Goal: Task Accomplishment & Management: Use online tool/utility

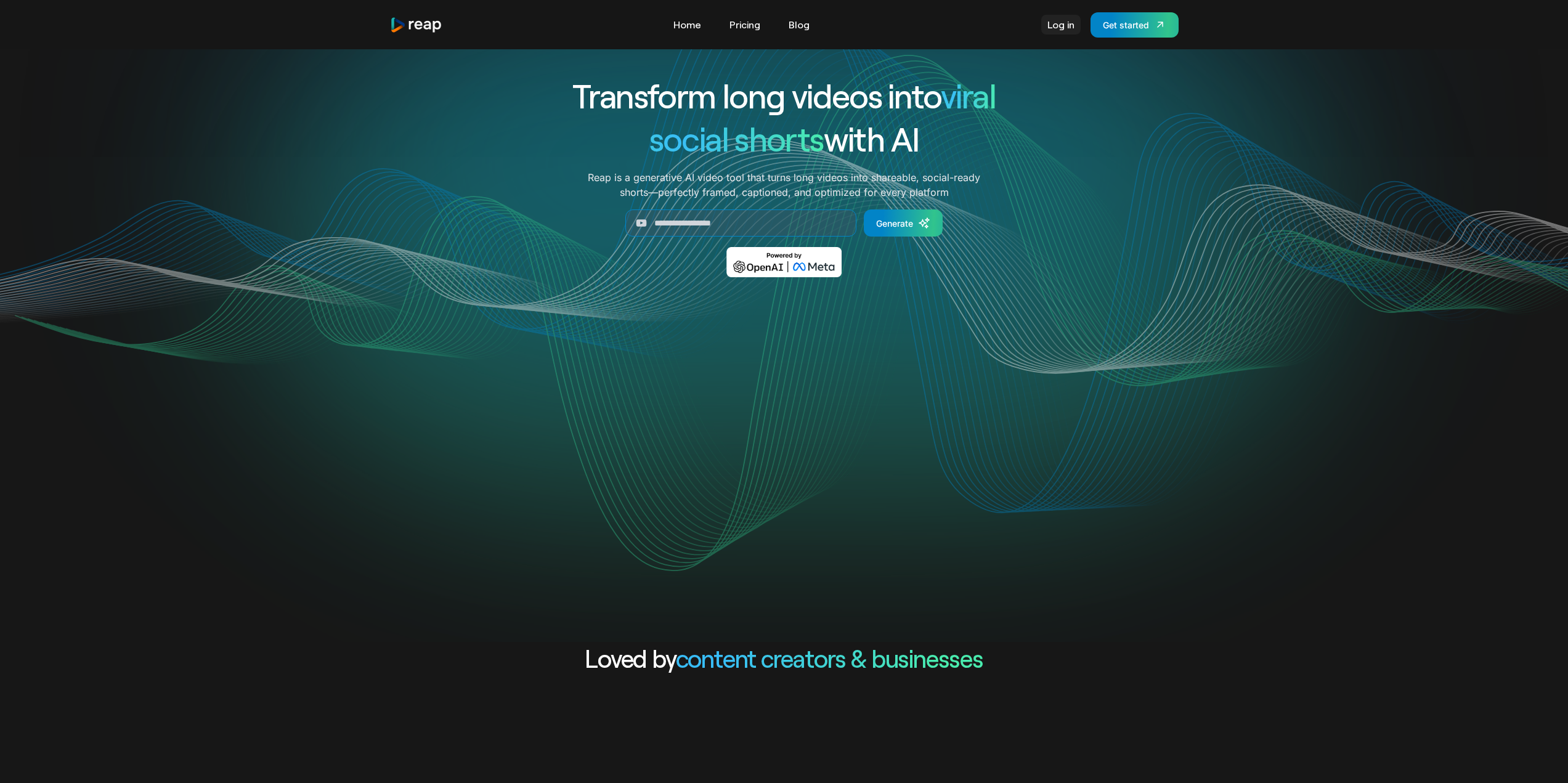
click at [1069, 29] on link "Log in" at bounding box center [1061, 25] width 40 height 20
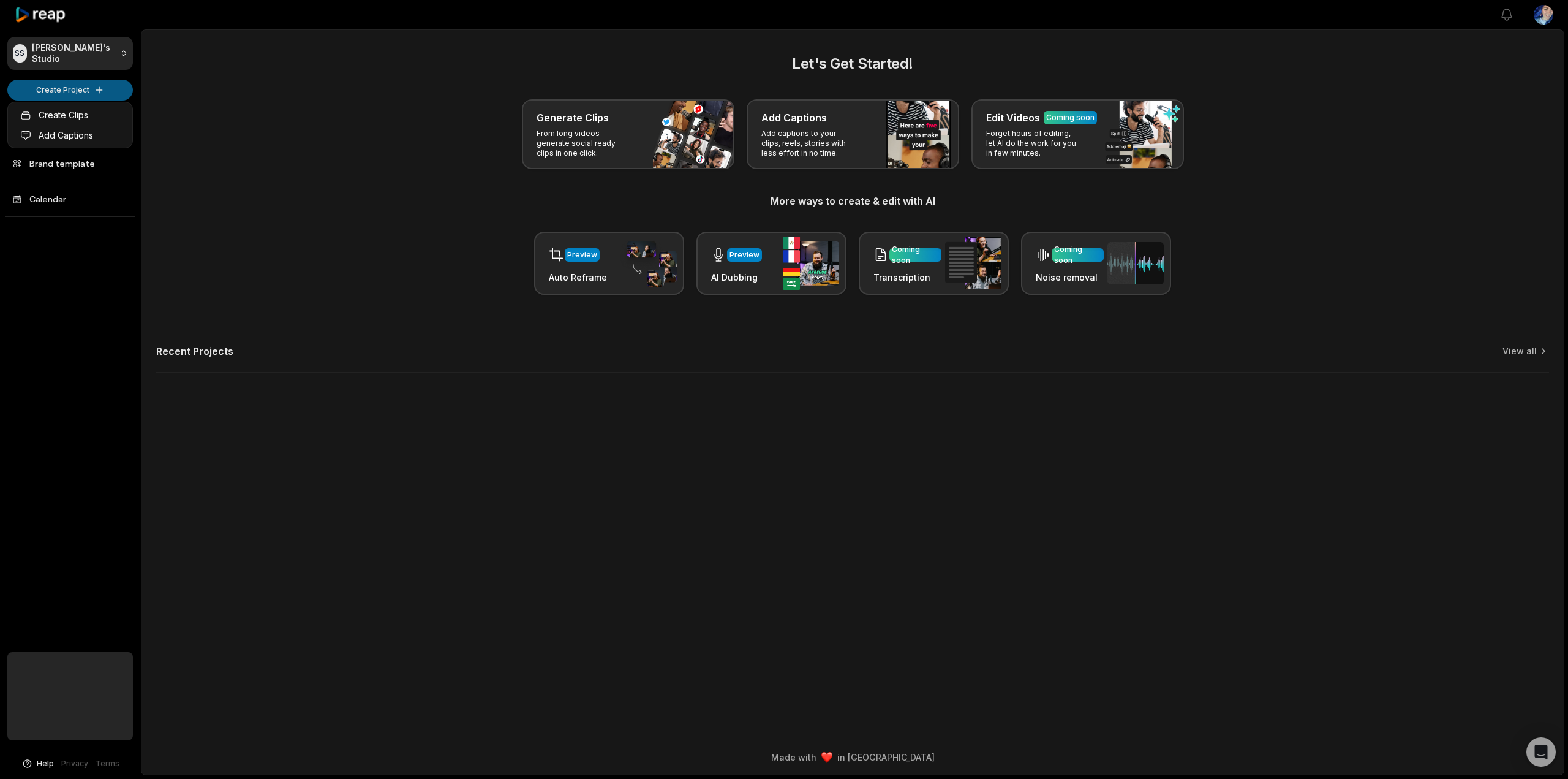
click at [67, 93] on html "SS Steve's Studio Create Project Home Projects Brand template Calendar Help Pri…" at bounding box center [784, 390] width 1568 height 779
click at [644, 159] on html "SS Steve's Studio Create Project Home Projects Brand template Calendar Help Pri…" at bounding box center [784, 390] width 1568 height 779
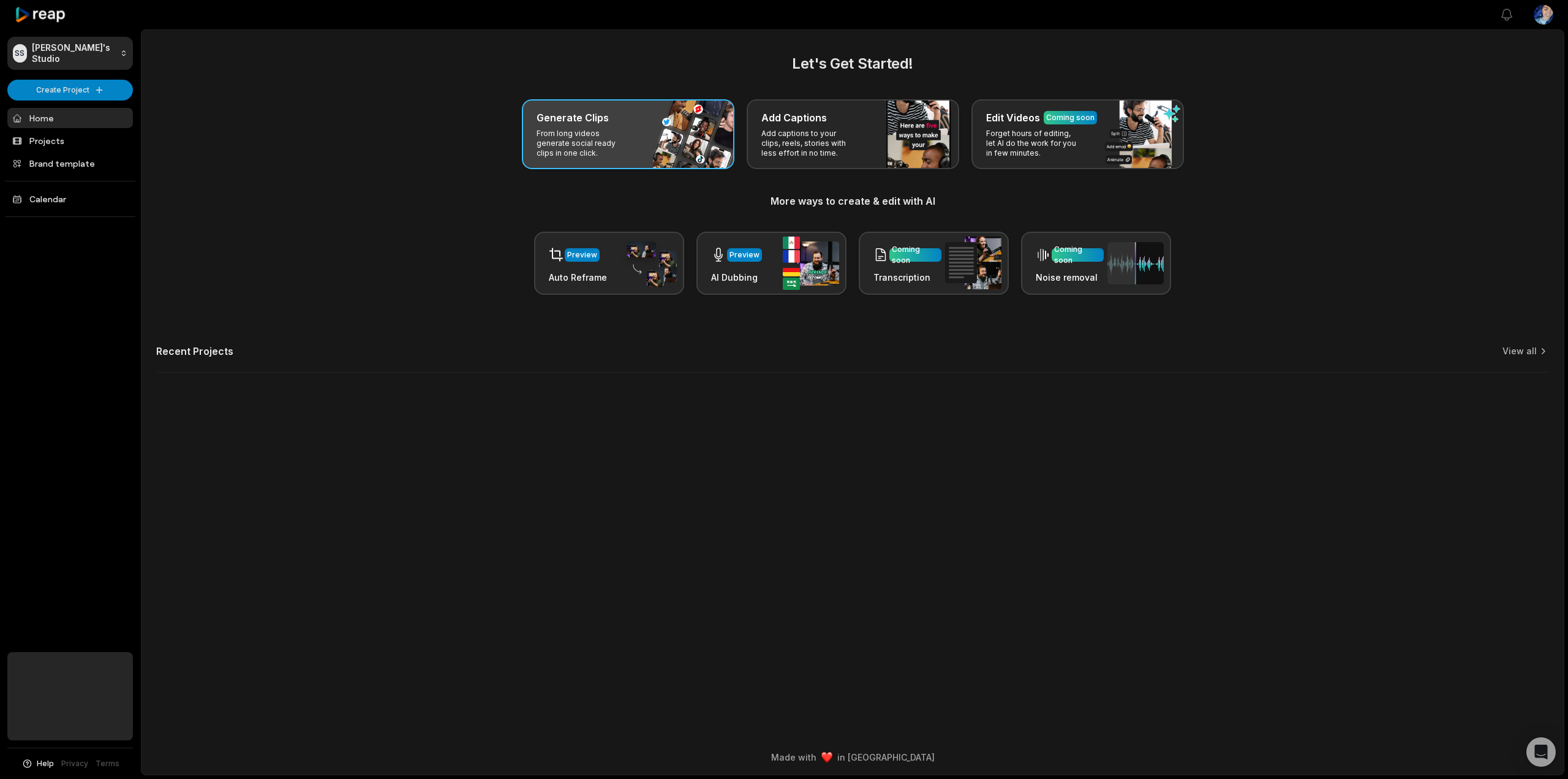
click at [600, 159] on div "Generate Clips From long videos generate social ready clips in one click." at bounding box center [628, 134] width 212 height 70
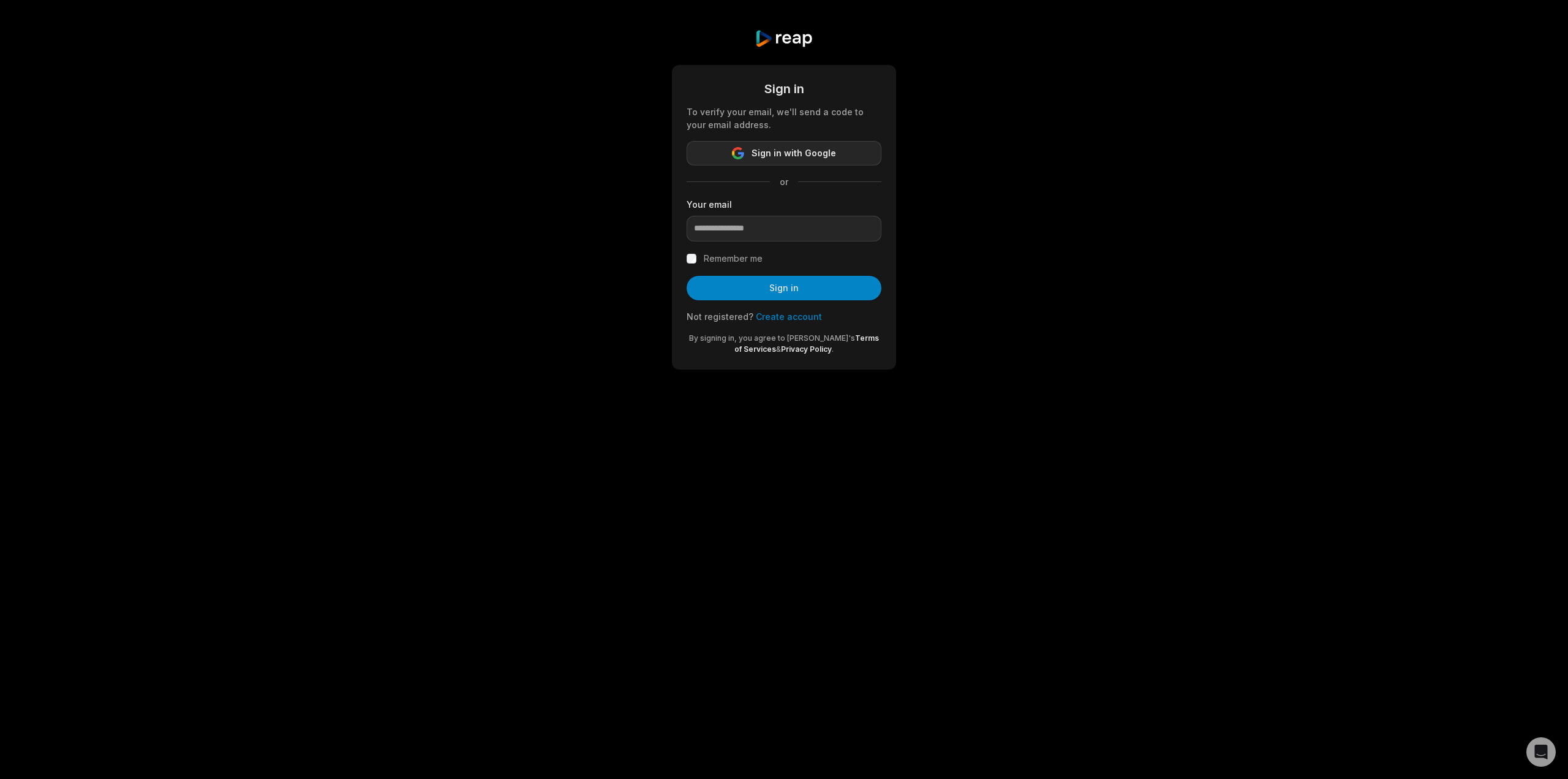
click at [781, 160] on span "Sign in with Google" at bounding box center [793, 153] width 84 height 15
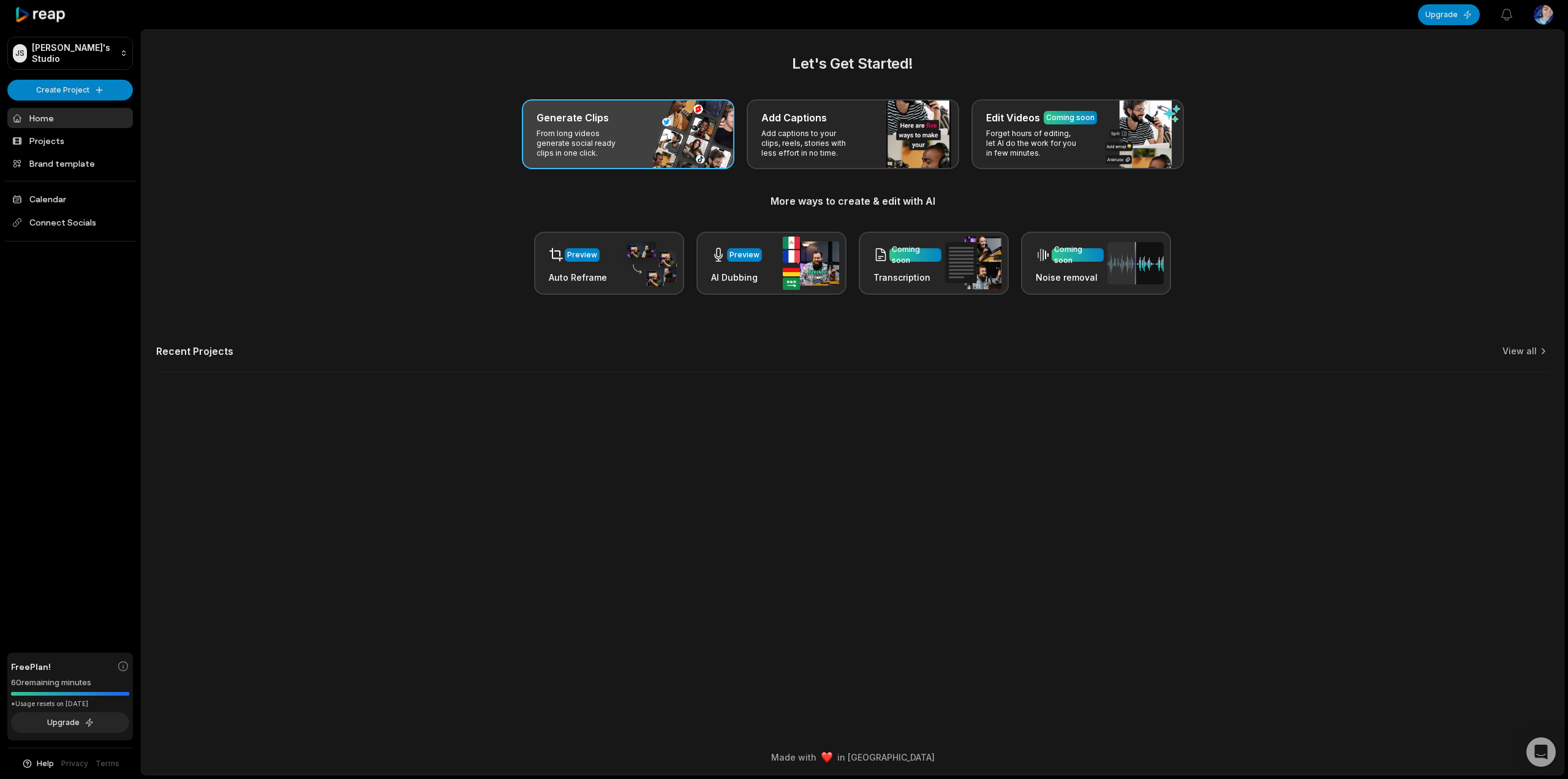
click at [621, 127] on div "Generate Clips From long videos generate social ready clips in one click." at bounding box center [628, 134] width 212 height 70
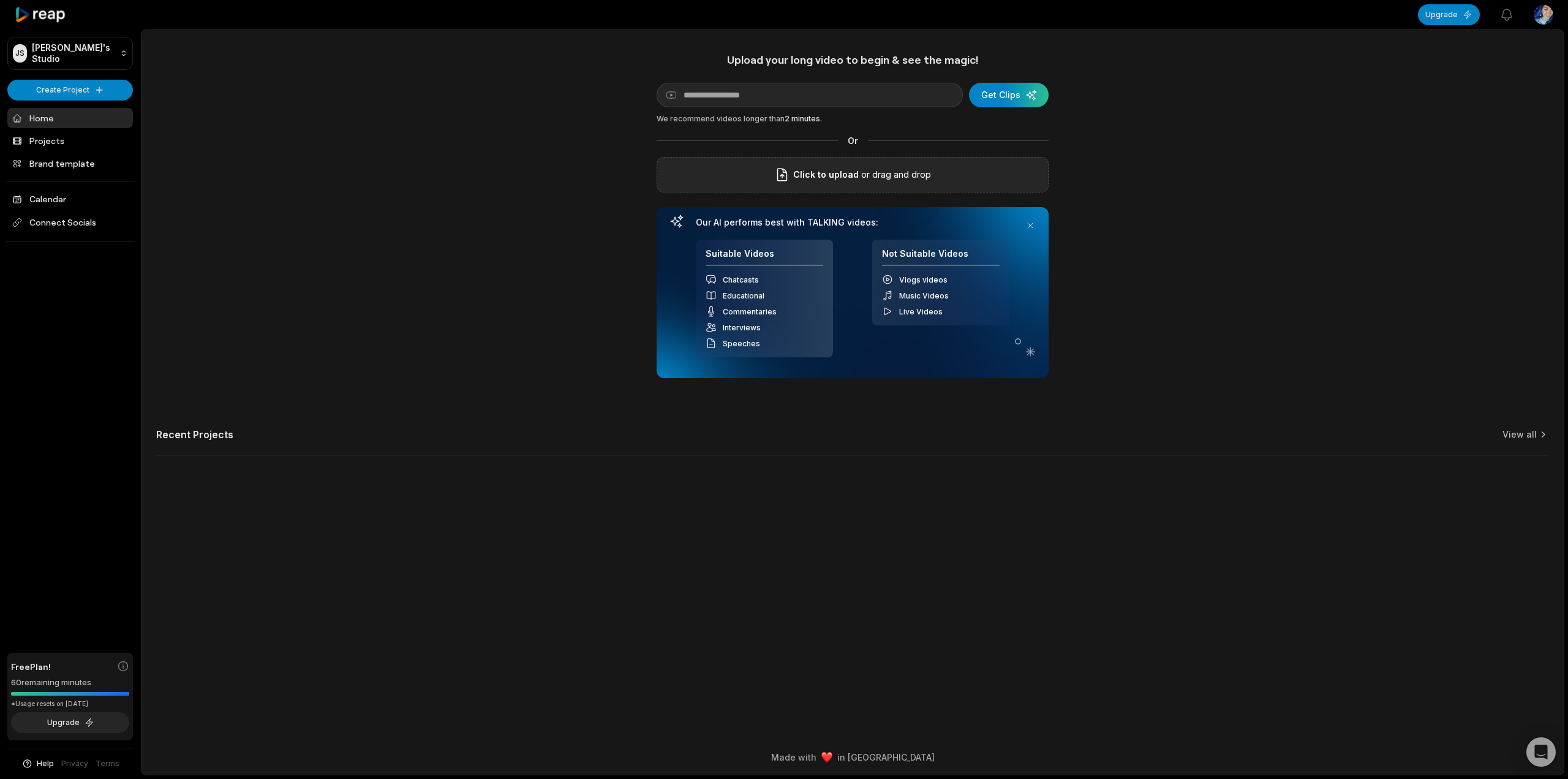
click at [860, 181] on p "or drag and drop" at bounding box center [895, 174] width 72 height 15
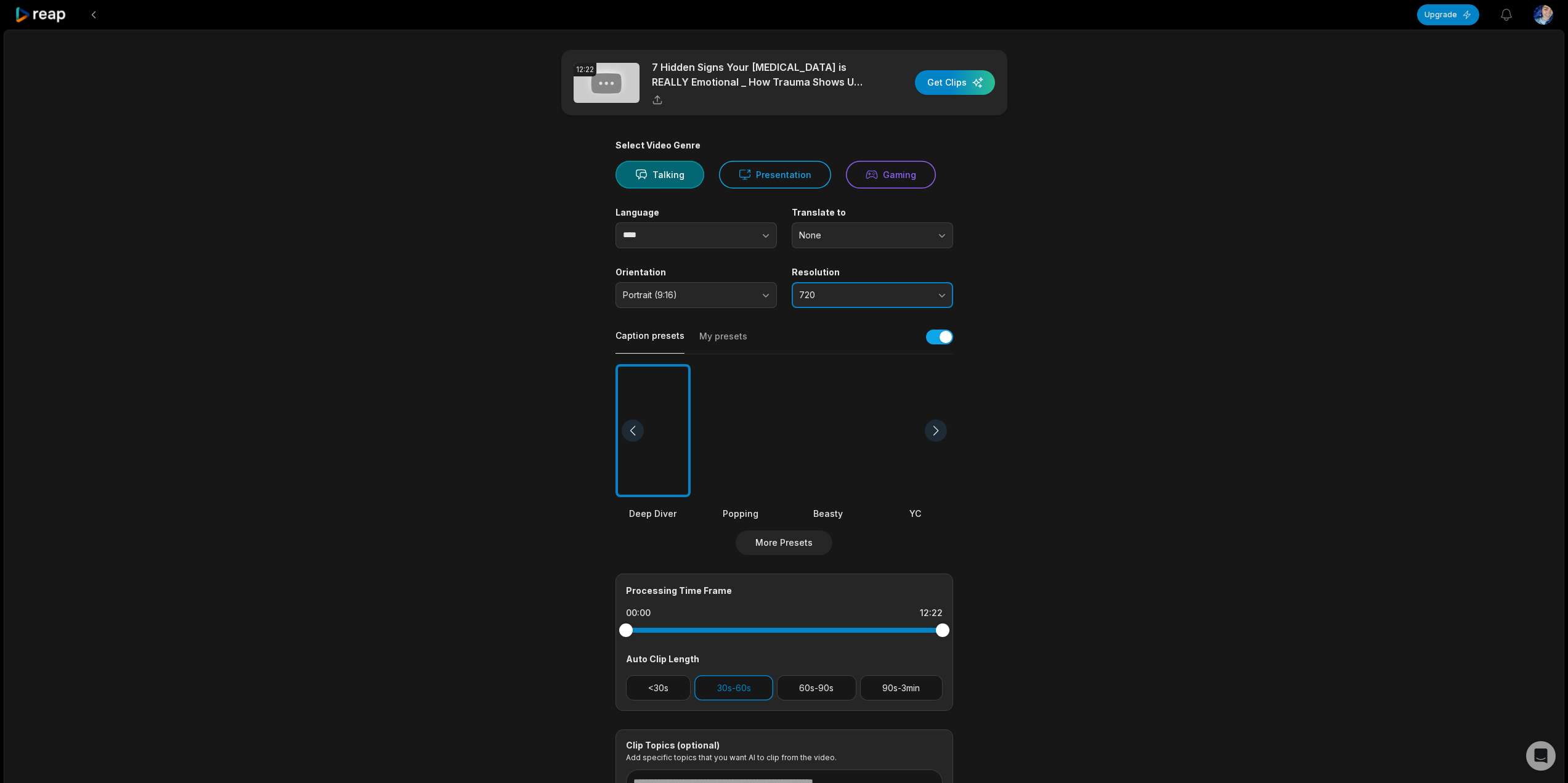
click at [882, 305] on button "720" at bounding box center [872, 295] width 161 height 26
click at [851, 344] on span "(Upgrade for this feature)" at bounding box center [870, 347] width 93 height 9
click at [98, 18] on button at bounding box center [93, 14] width 22 height 22
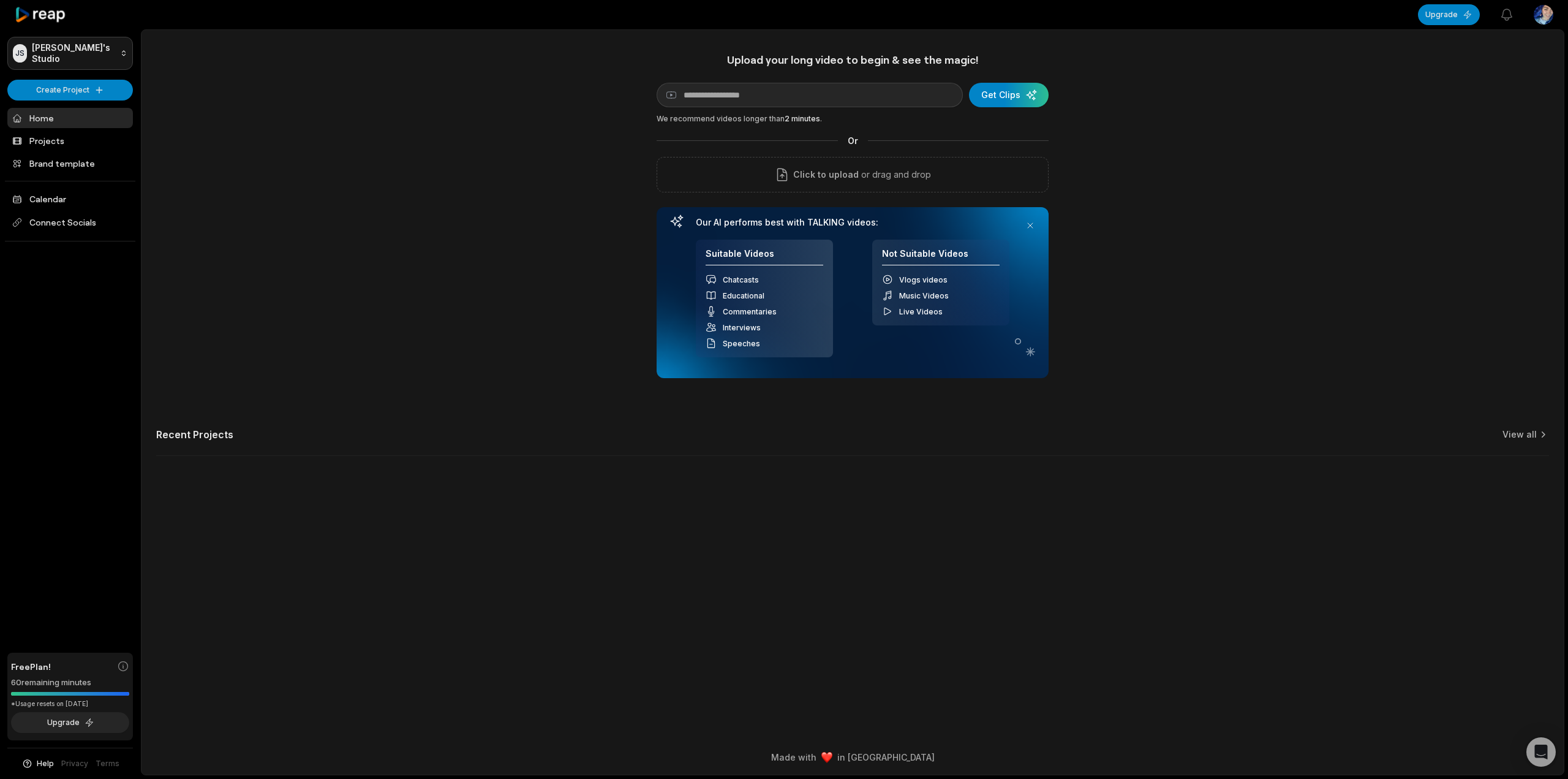
click at [99, 56] on html "JS Jenna's Studio Create Project Home Projects Brand template Calendar Connect …" at bounding box center [784, 390] width 1568 height 779
click at [99, 133] on div "[PERSON_NAME]'s Studio" at bounding box center [70, 149] width 119 height 33
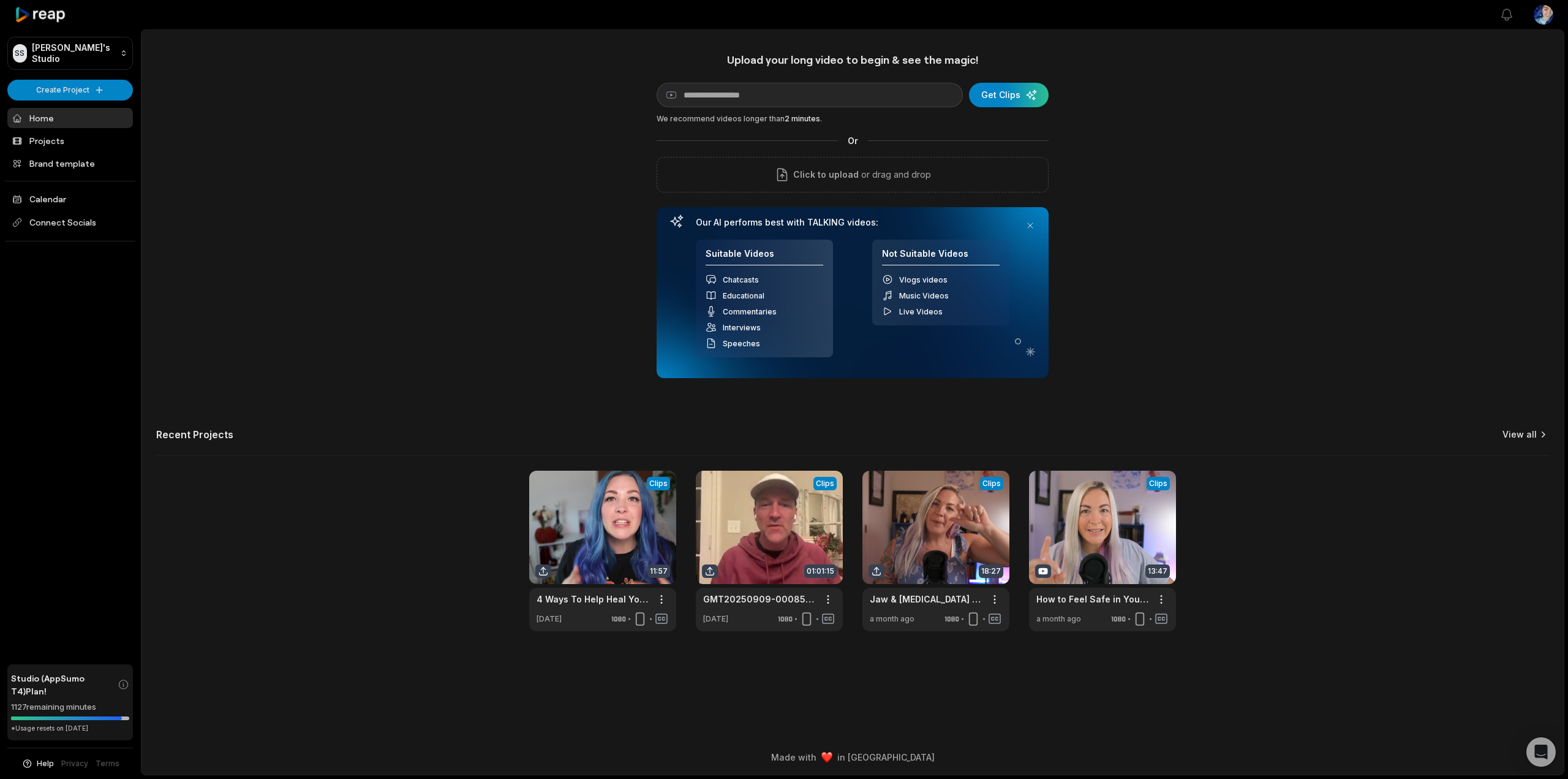
click at [1516, 433] on link "View all" at bounding box center [1520, 434] width 34 height 12
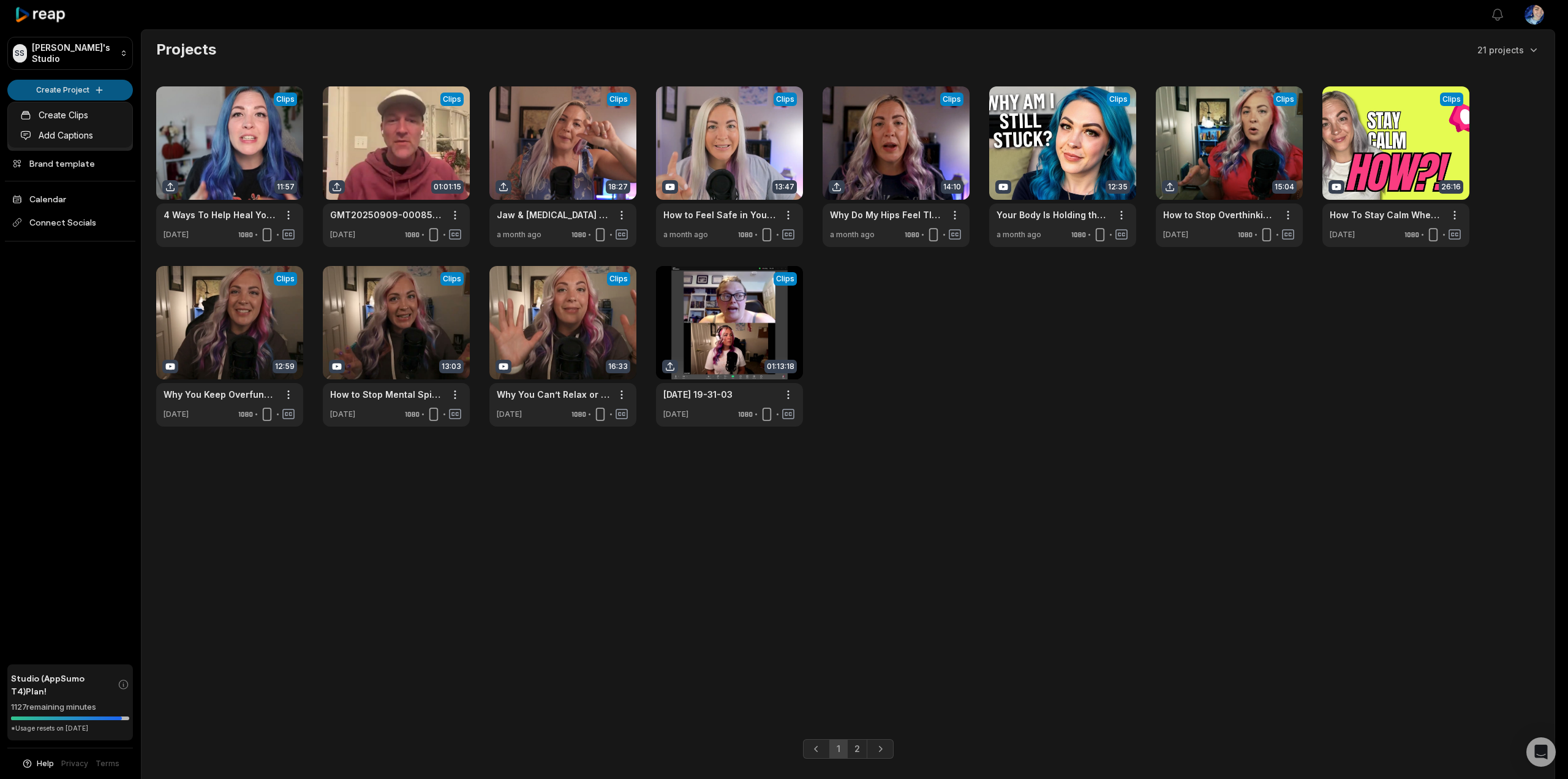
click at [67, 89] on html "SS Steve's Studio Create Project Home Projects Brand template Calendar Connect …" at bounding box center [784, 390] width 1568 height 779
click at [71, 111] on link "Create Clips" at bounding box center [70, 115] width 119 height 20
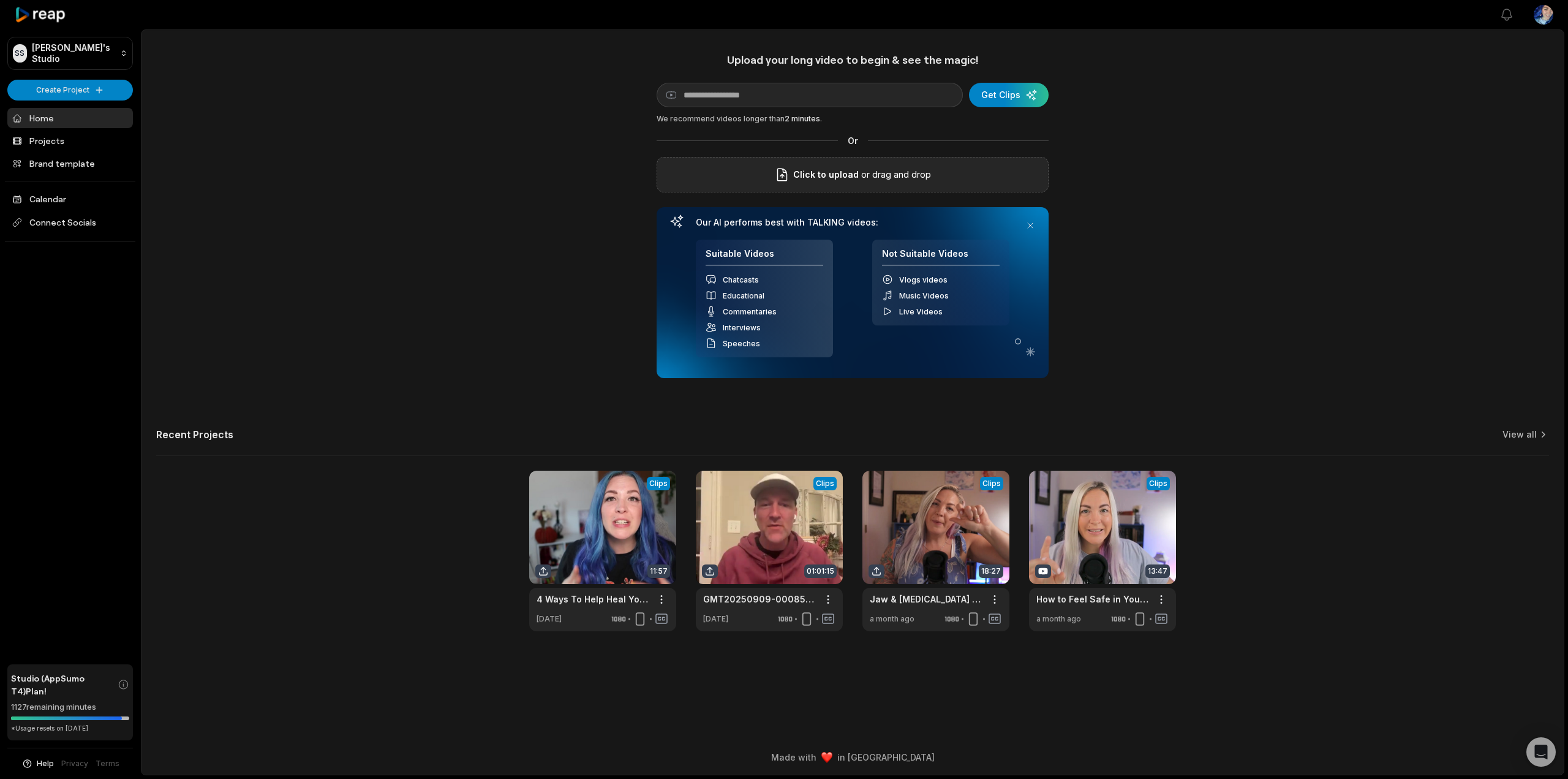
click at [847, 176] on span "Click to upload" at bounding box center [826, 174] width 65 height 15
click at [0, 0] on input "Click to upload" at bounding box center [0, 0] width 0 height 0
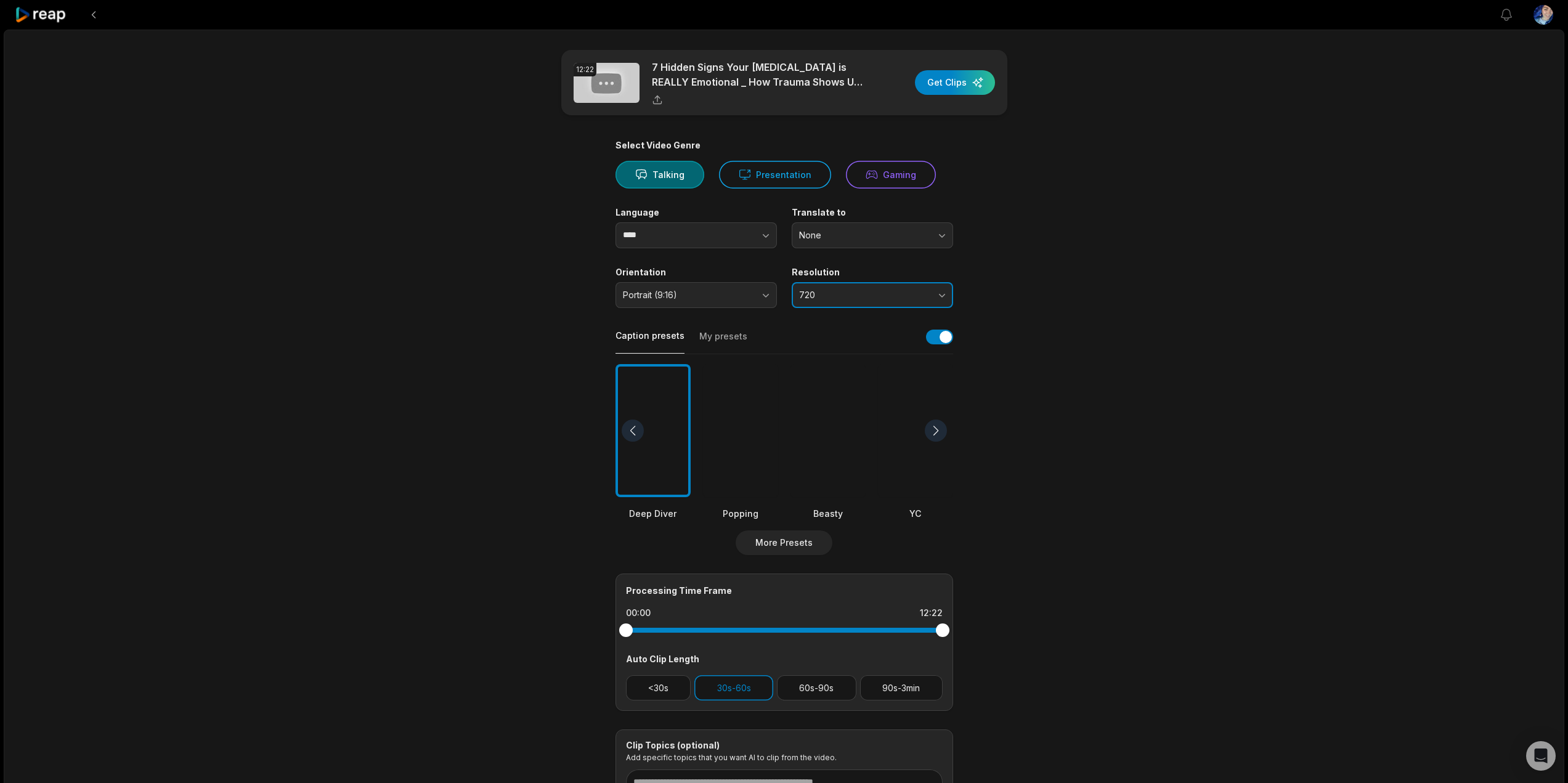
click at [944, 305] on button "720" at bounding box center [872, 295] width 161 height 26
click at [827, 349] on p "1080" at bounding box center [872, 346] width 146 height 13
click at [935, 338] on button "button" at bounding box center [940, 336] width 27 height 15
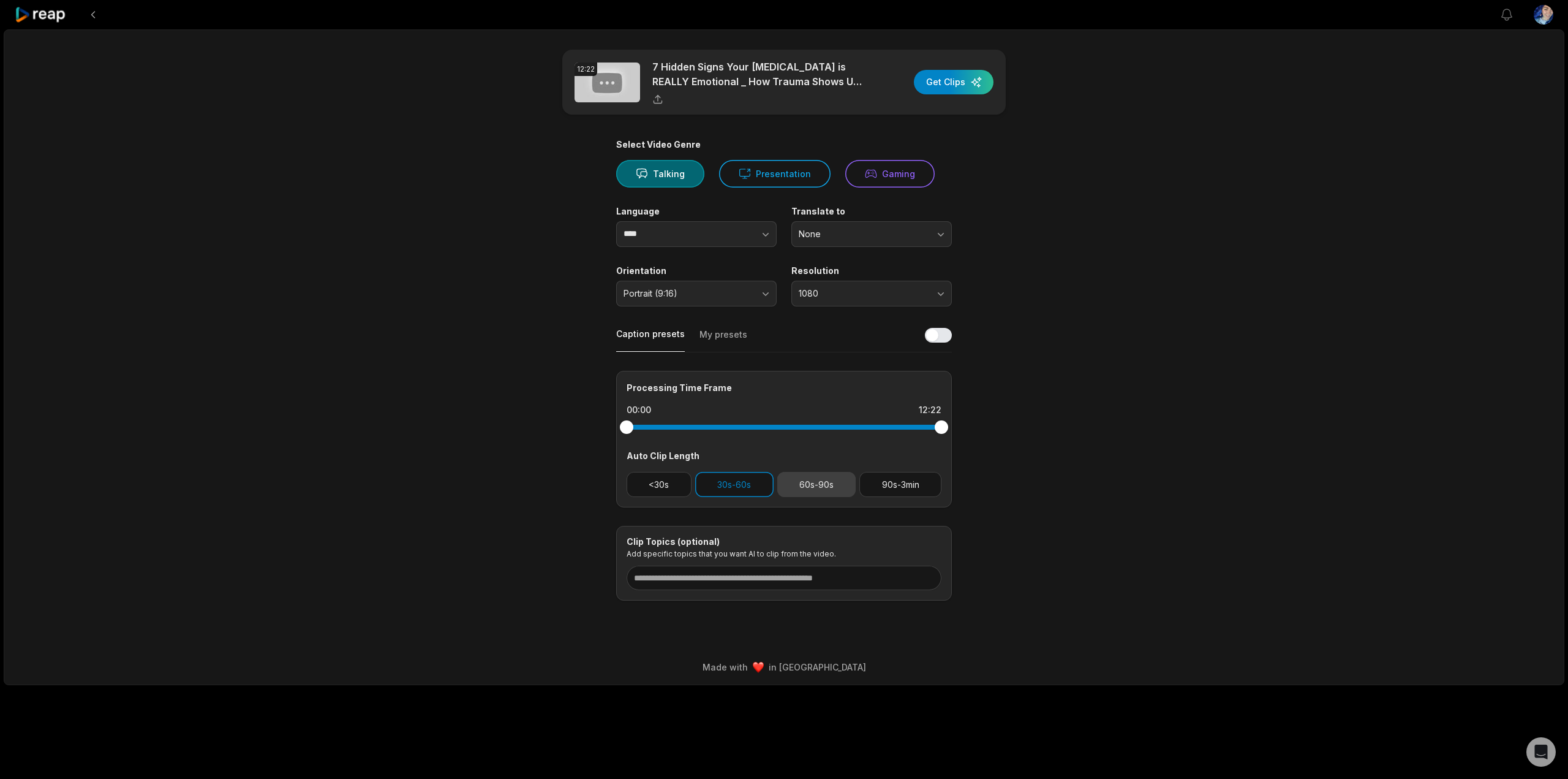
drag, startPoint x: 808, startPoint y: 483, endPoint x: 798, endPoint y: 484, distance: 10.0
click at [808, 484] on button "60s-90s" at bounding box center [817, 484] width 79 height 25
click at [671, 484] on button "<30s" at bounding box center [659, 484] width 65 height 25
click at [908, 482] on button "90s-3min" at bounding box center [900, 484] width 82 height 25
click at [973, 88] on div "button" at bounding box center [953, 82] width 79 height 25
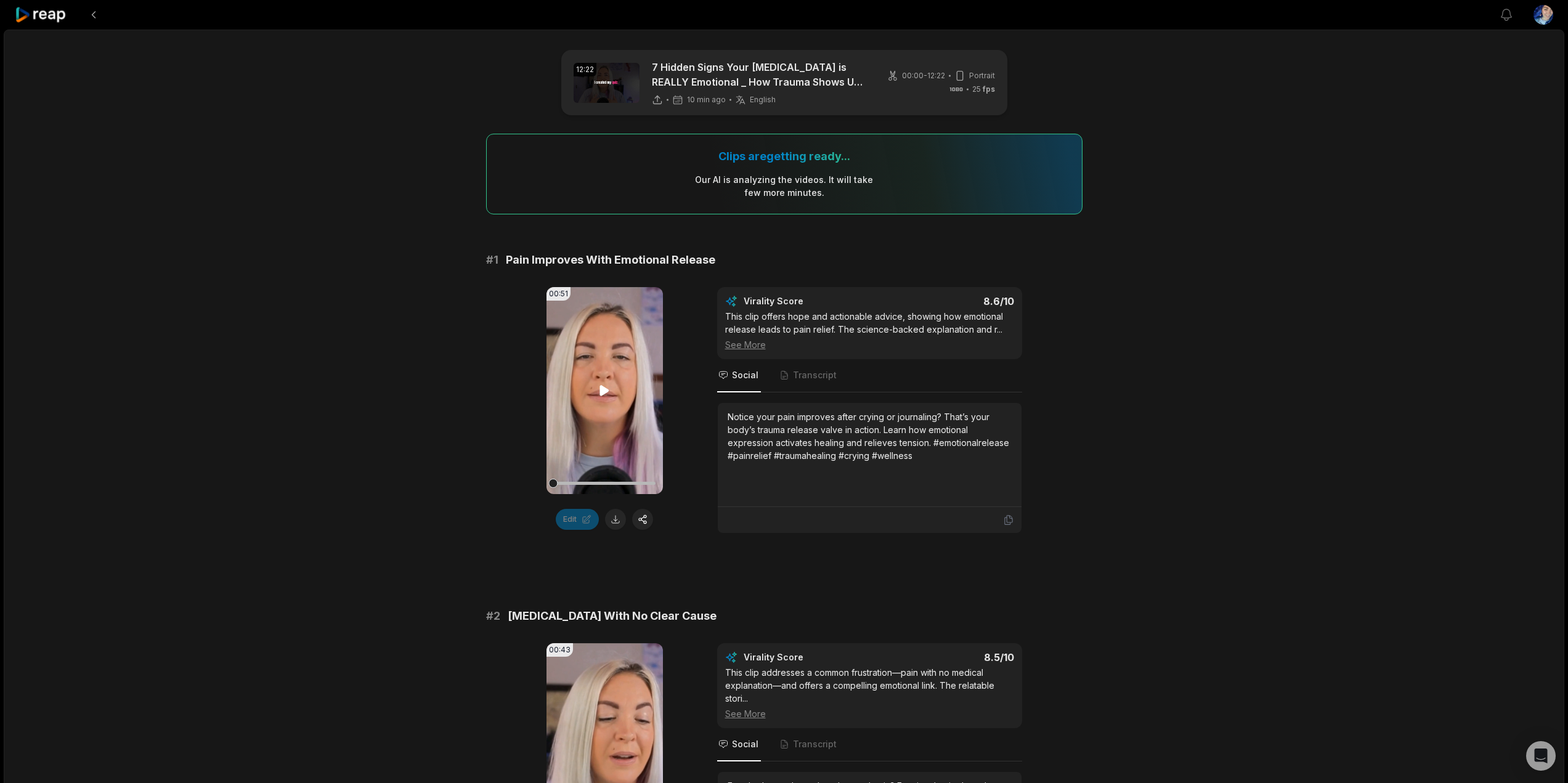
drag, startPoint x: 628, startPoint y: 372, endPoint x: 608, endPoint y: 388, distance: 25.6
click at [608, 388] on icon at bounding box center [604, 390] width 15 height 15
click at [619, 517] on button at bounding box center [616, 519] width 21 height 21
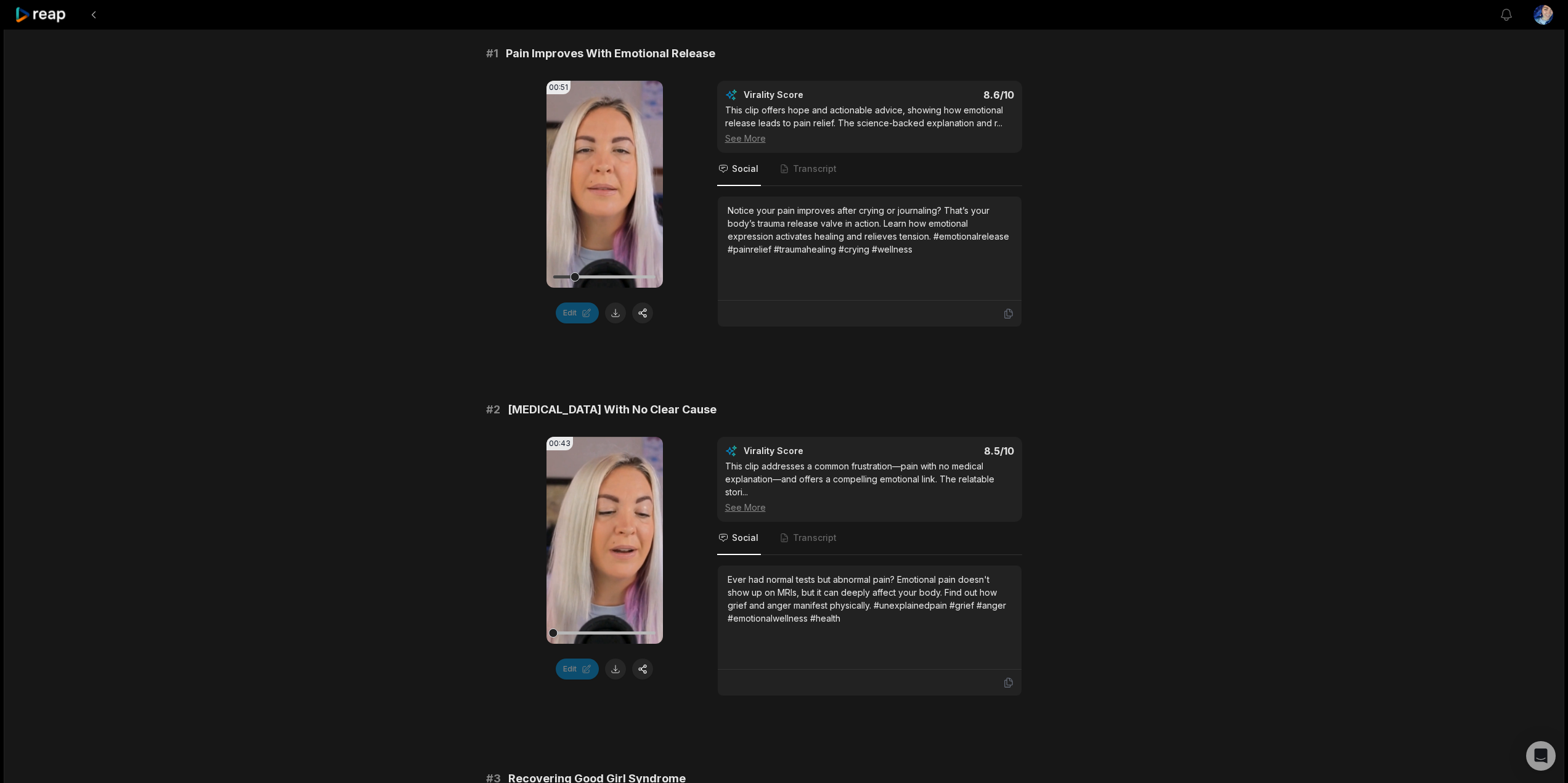
scroll to position [308, 0]
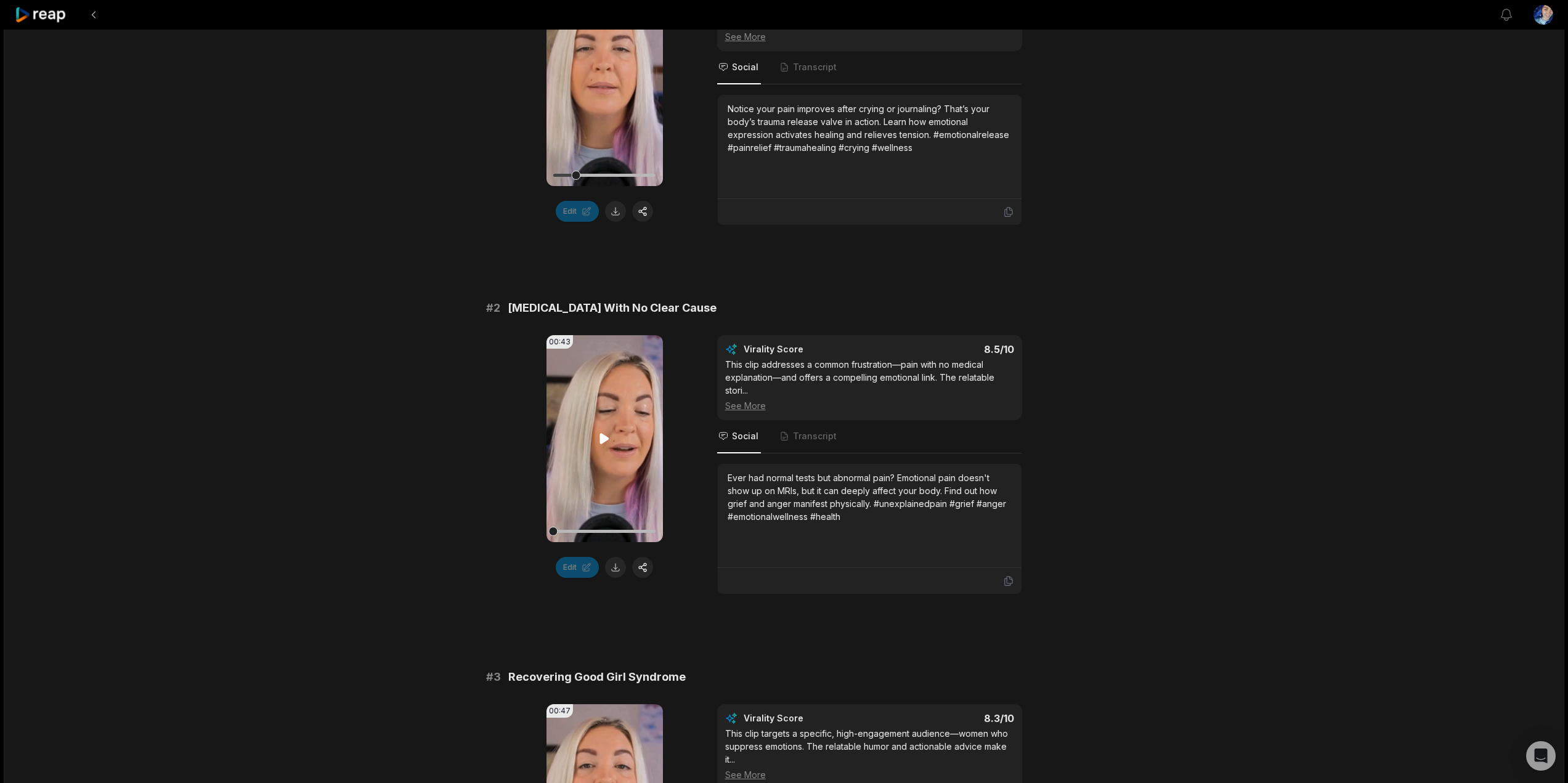
click at [599, 444] on icon at bounding box center [604, 438] width 15 height 15
click at [617, 570] on button at bounding box center [616, 567] width 21 height 21
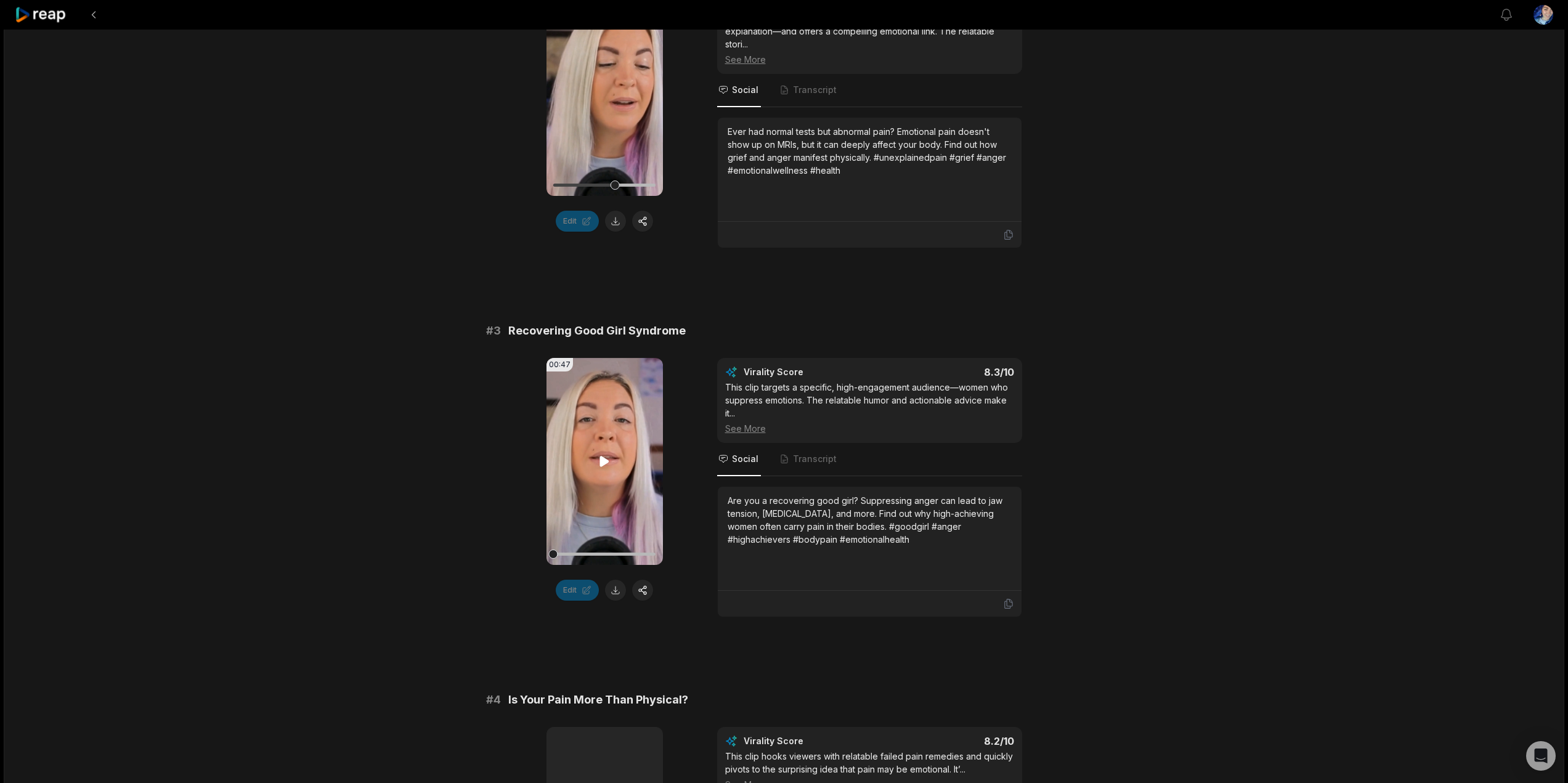
scroll to position [678, 0]
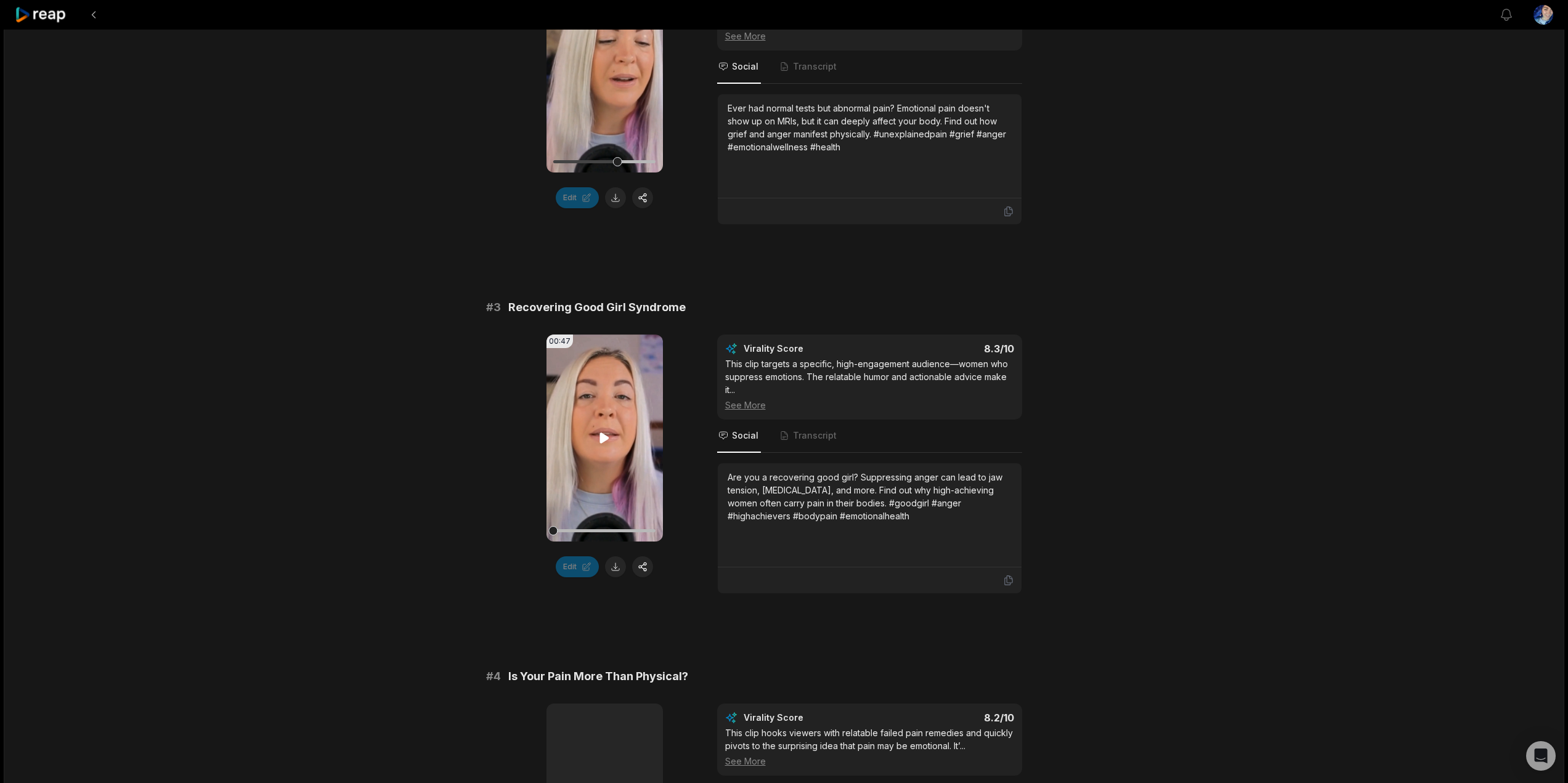
click at [603, 439] on icon at bounding box center [604, 438] width 9 height 11
click at [619, 570] on button at bounding box center [616, 567] width 21 height 21
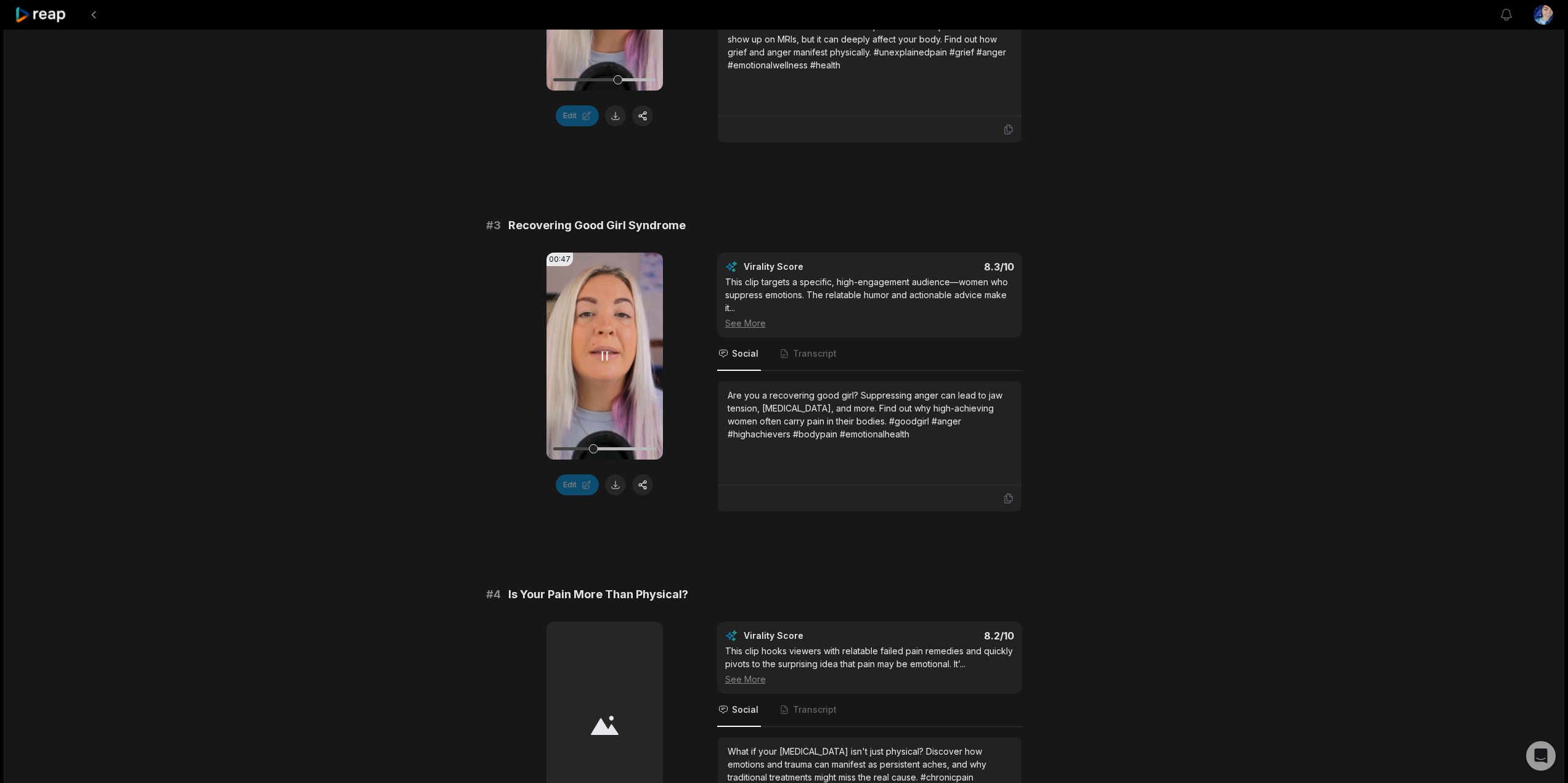
scroll to position [801, 0]
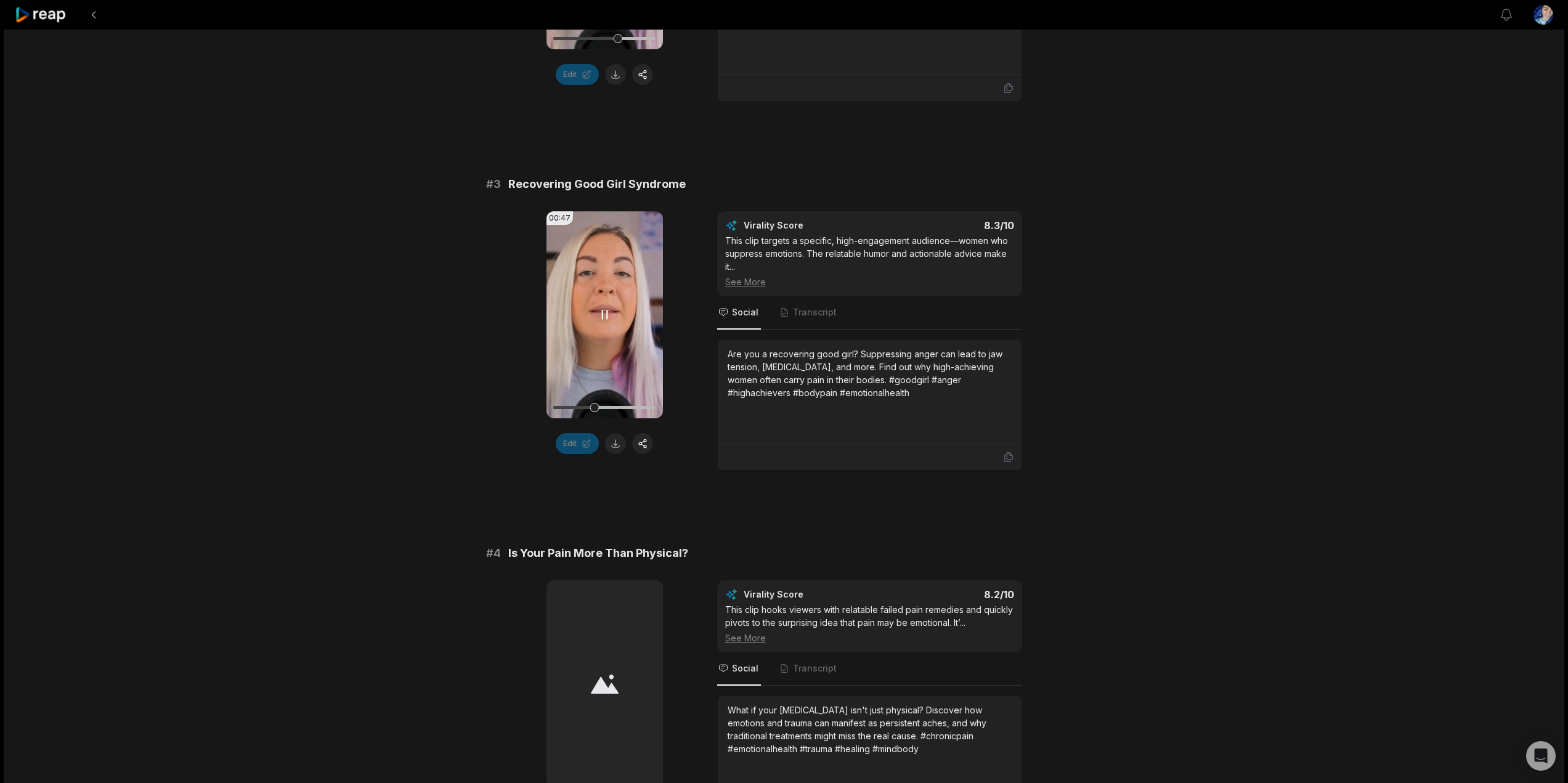
click at [609, 327] on video "Your browser does not support mp4 format." at bounding box center [604, 314] width 117 height 207
